Goal: Find contact information: Find contact information

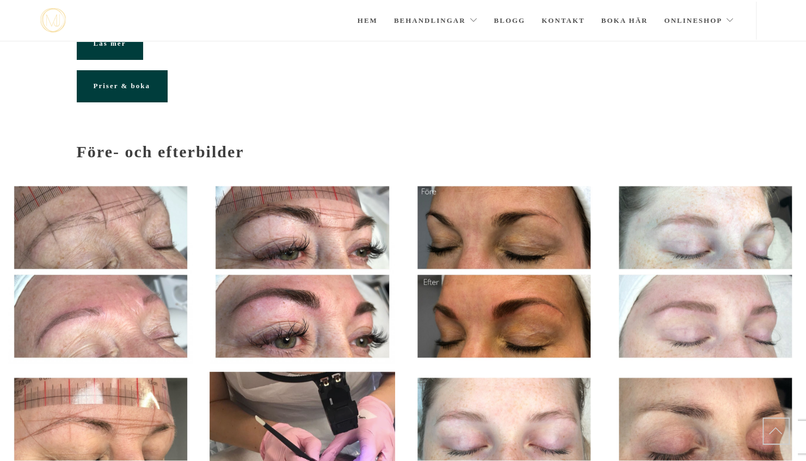
scroll to position [76, 0]
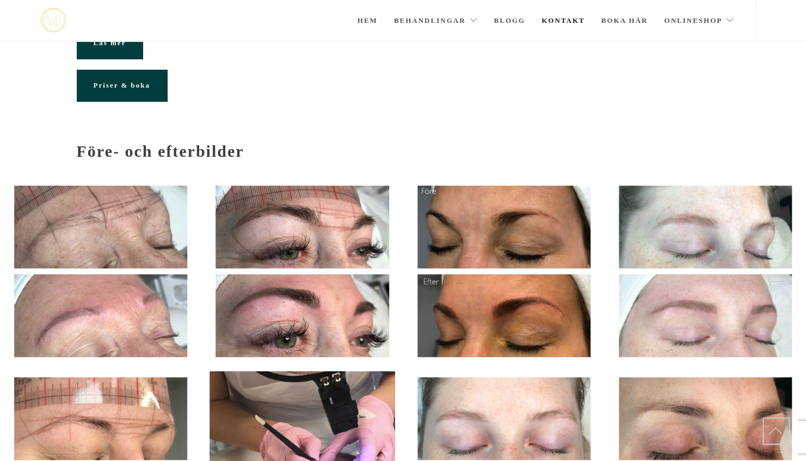
click at [559, 26] on link "Kontakt" at bounding box center [564, 21] width 44 height 38
click at [558, 21] on link "Kontakt" at bounding box center [564, 21] width 44 height 38
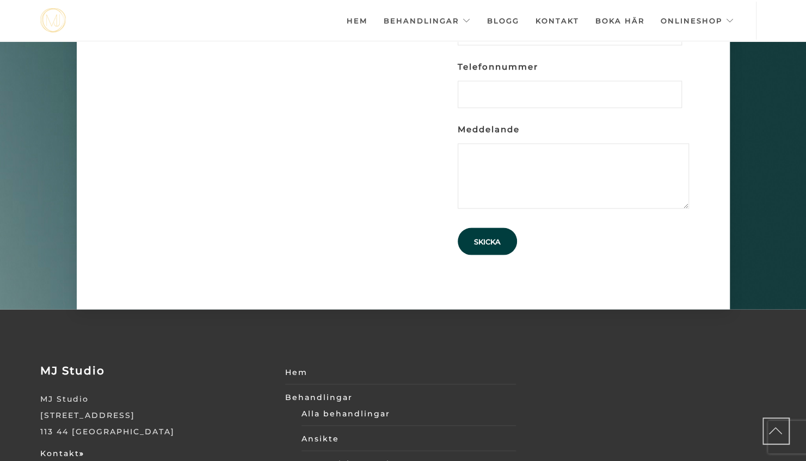
scroll to position [3487, 0]
